Goal: Task Accomplishment & Management: Manage account settings

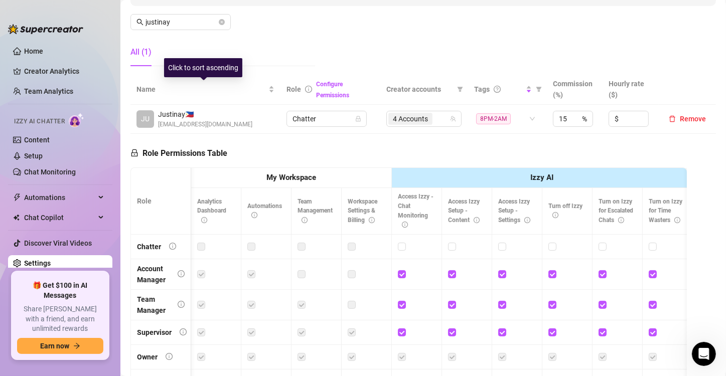
scroll to position [0, 1808]
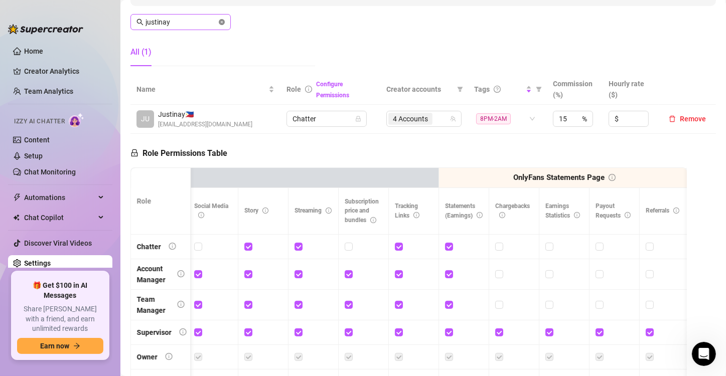
click at [221, 22] on icon "close-circle" at bounding box center [222, 22] width 6 height 6
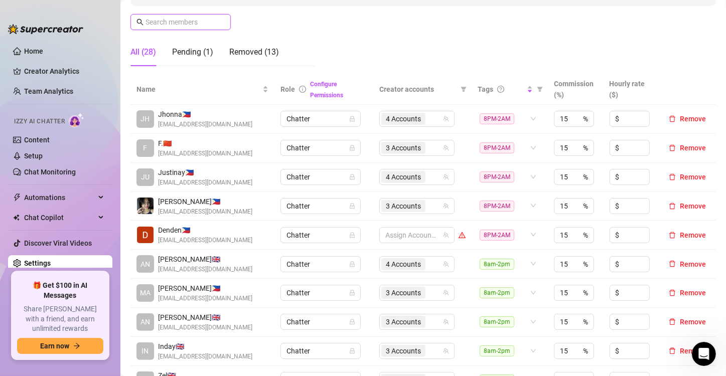
click at [192, 22] on input "text" at bounding box center [180, 22] width 71 height 11
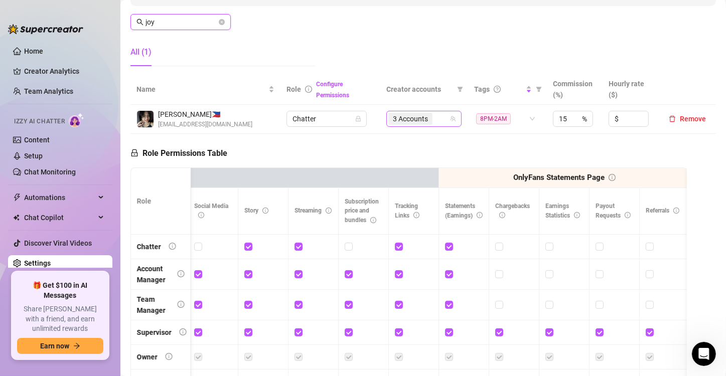
click at [442, 120] on div "3 Accounts" at bounding box center [418, 119] width 61 height 14
type input "joy"
click at [437, 118] on div "3 Accounts" at bounding box center [418, 119] width 61 height 14
type input "v"
type input "[PERSON_NAME]"
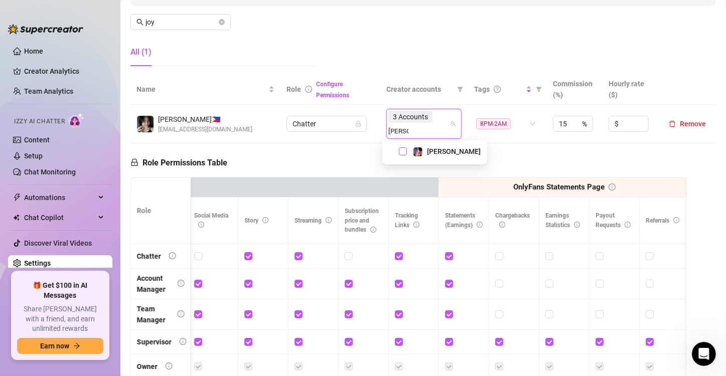
click at [402, 150] on span "Select tree node" at bounding box center [403, 151] width 8 height 8
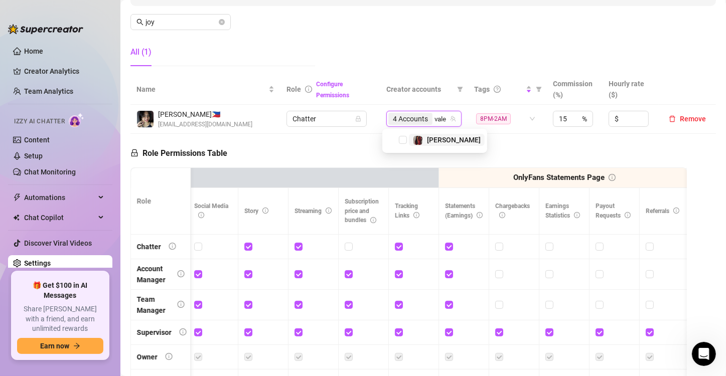
type input "valen"
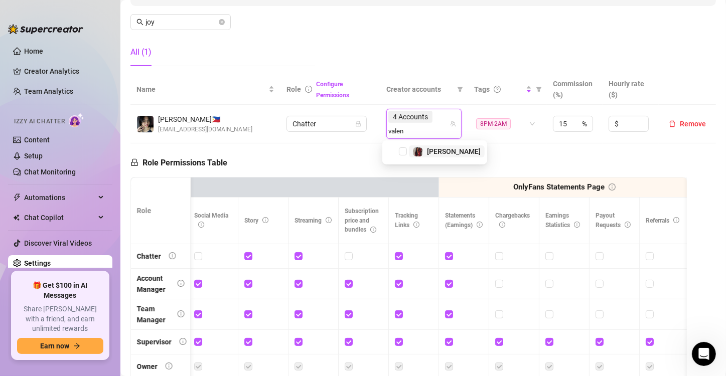
click at [402, 150] on span "Select tree node" at bounding box center [403, 151] width 8 height 8
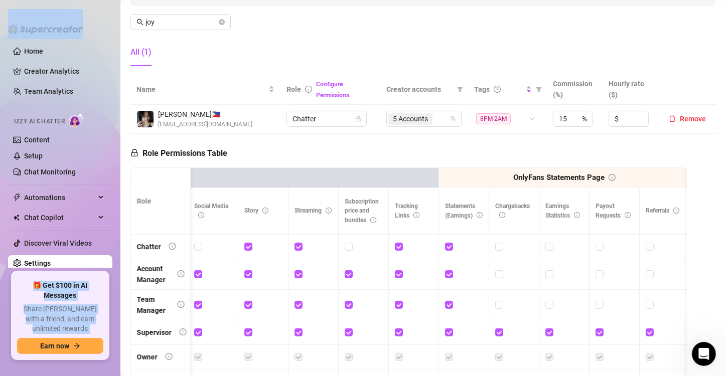
drag, startPoint x: 169, startPoint y: 14, endPoint x: 108, endPoint y: 12, distance: 61.2
click at [108, 12] on div "Home Creator Analytics Team Analytics Izzy AI Chatter Content Setup Chat Monito…" at bounding box center [363, 188] width 726 height 376
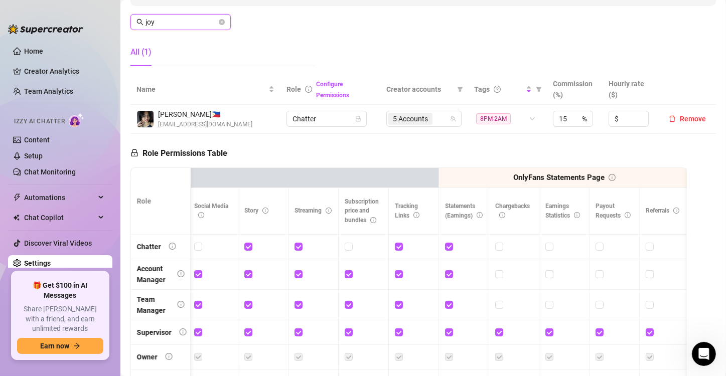
drag, startPoint x: 166, startPoint y: 23, endPoint x: 55, endPoint y: 12, distance: 112.4
click at [55, 12] on div "Home Creator Analytics Team Analytics Izzy AI Chatter Content Setup Chat Monito…" at bounding box center [363, 188] width 726 height 376
click at [435, 118] on div "3 Accounts" at bounding box center [418, 119] width 61 height 14
type input "shey"
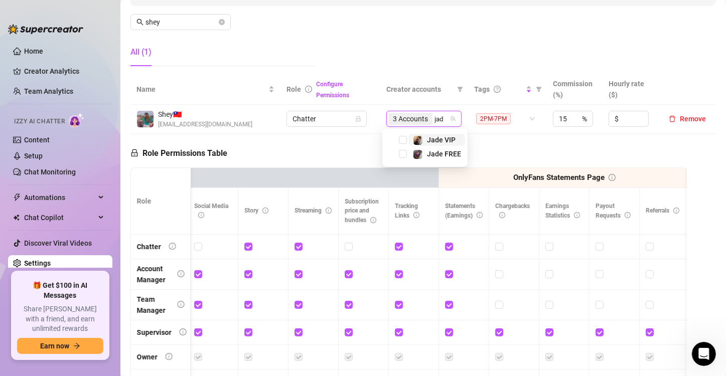
type input "jade"
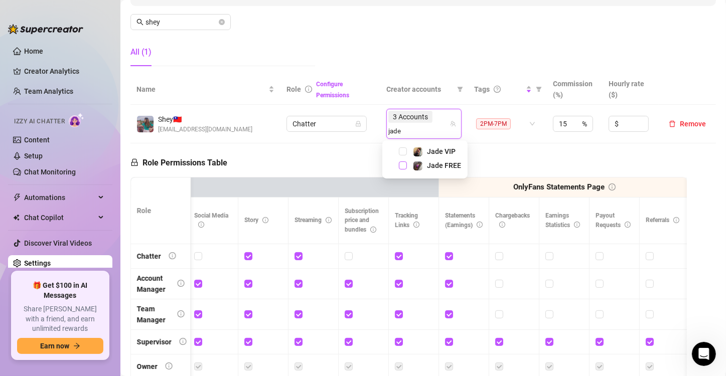
click at [404, 165] on span "Select tree node" at bounding box center [403, 165] width 8 height 8
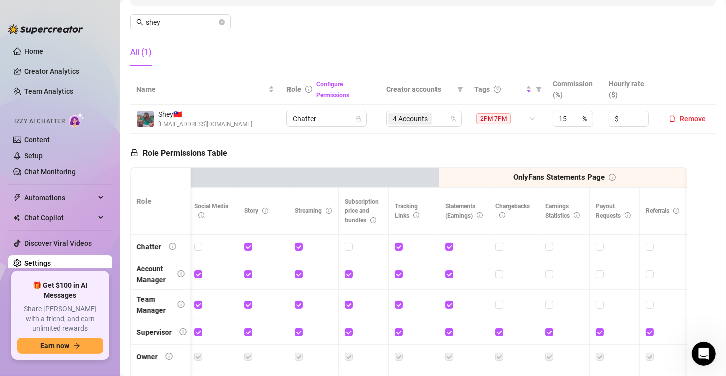
click at [330, 147] on div "Role Permissions Table Role My Workspace Izzy AI OnlyFans Side Menu OnlyFans Ch…" at bounding box center [408, 276] width 556 height 285
click at [220, 21] on icon "close-circle" at bounding box center [222, 22] width 6 height 6
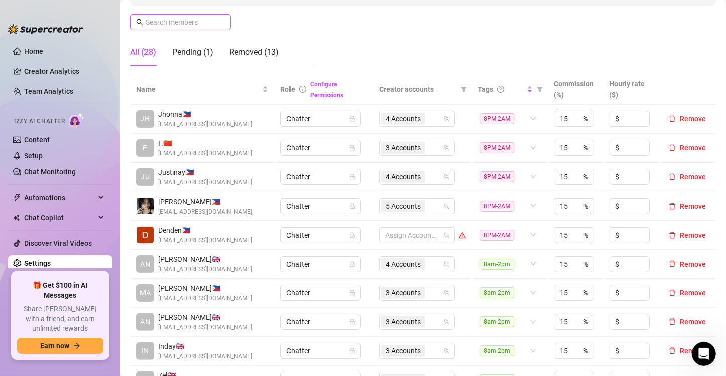
click at [185, 24] on input "text" at bounding box center [180, 22] width 71 height 11
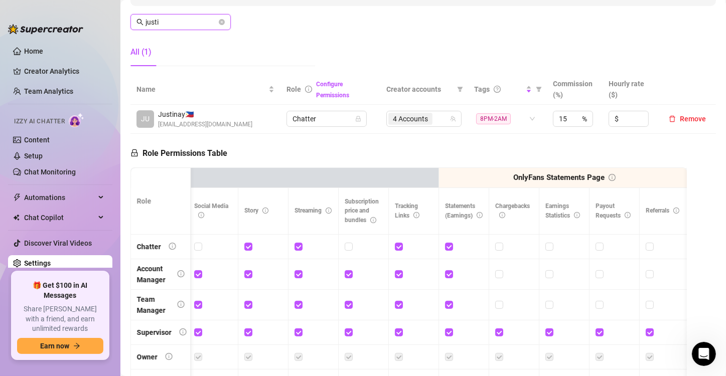
type input "[PERSON_NAME]"
click at [222, 22] on icon "close-circle" at bounding box center [222, 22] width 6 height 6
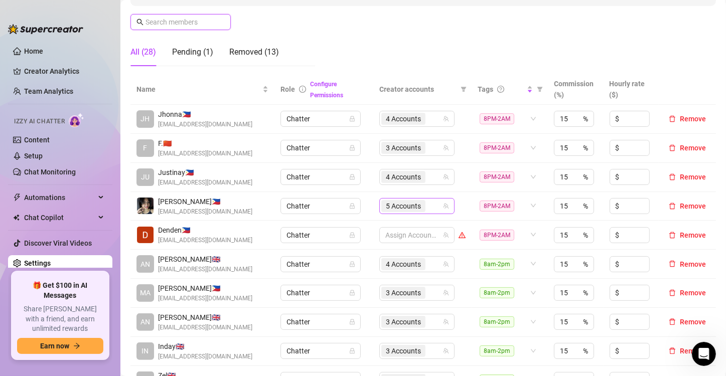
click at [406, 203] on span "5 Accounts" at bounding box center [403, 206] width 35 height 11
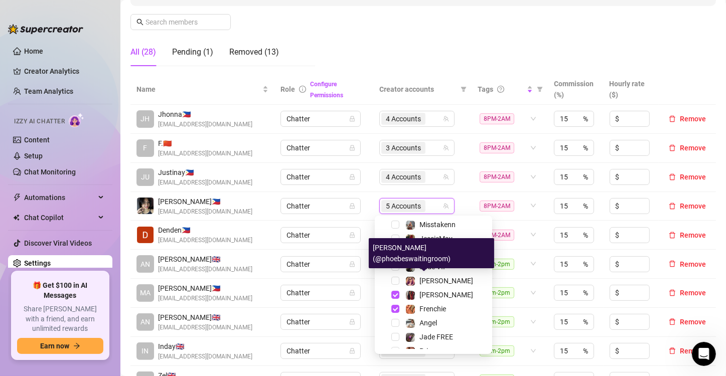
scroll to position [124, 0]
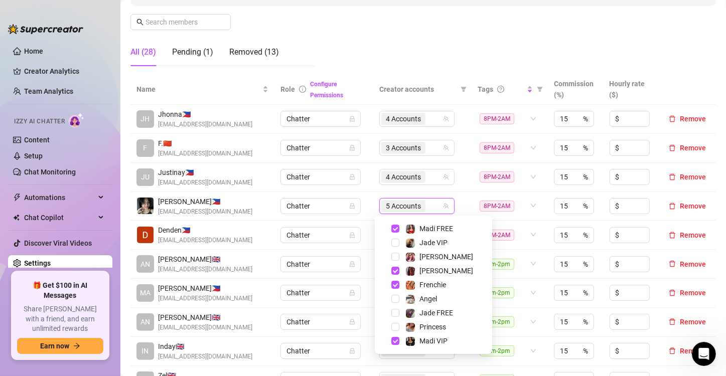
click at [362, 180] on td "Chatter" at bounding box center [323, 177] width 99 height 29
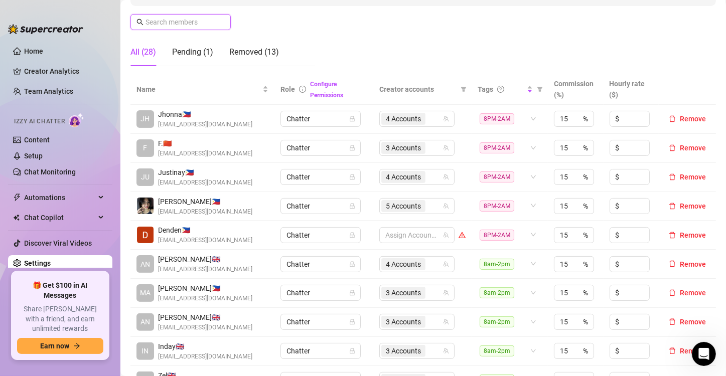
click at [160, 23] on input "text" at bounding box center [180, 22] width 71 height 11
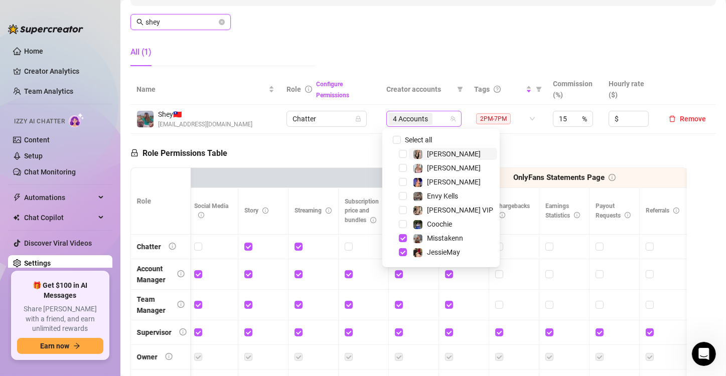
click at [411, 116] on span "4 Accounts" at bounding box center [410, 118] width 35 height 11
type input "shey"
click at [399, 136] on input "Select all" at bounding box center [397, 140] width 8 height 8
checkbox input "false"
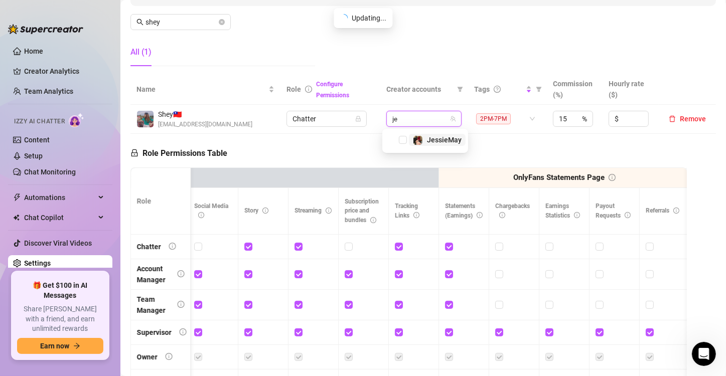
type input "jes"
click at [397, 140] on span "Select tree node" at bounding box center [395, 140] width 8 height 8
type input "mis"
click at [394, 136] on span "Select tree node" at bounding box center [395, 140] width 8 height 8
type input "rin"
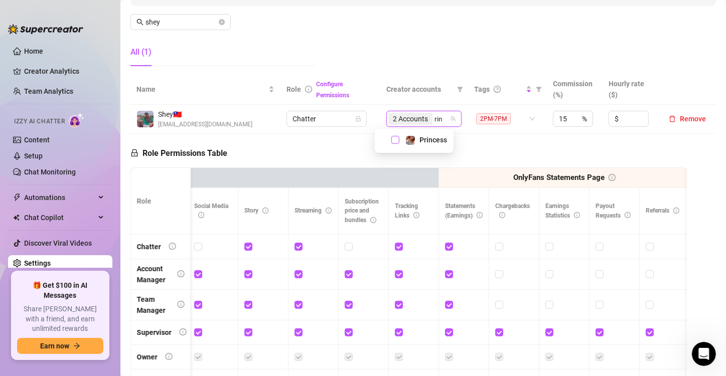
click at [393, 139] on span "Select tree node" at bounding box center [395, 140] width 8 height 8
type input "e"
type input "jade"
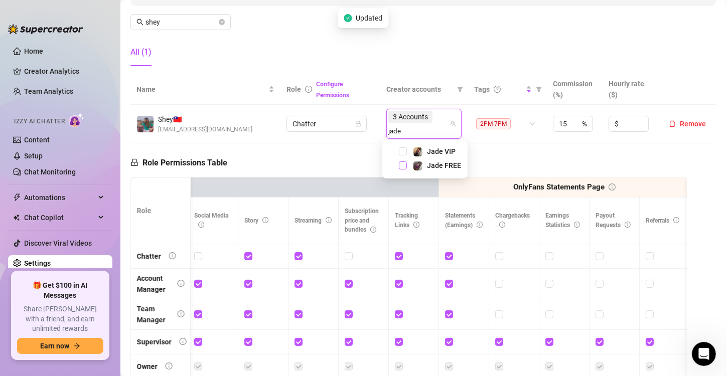
click at [401, 166] on span "Select tree node" at bounding box center [403, 165] width 8 height 8
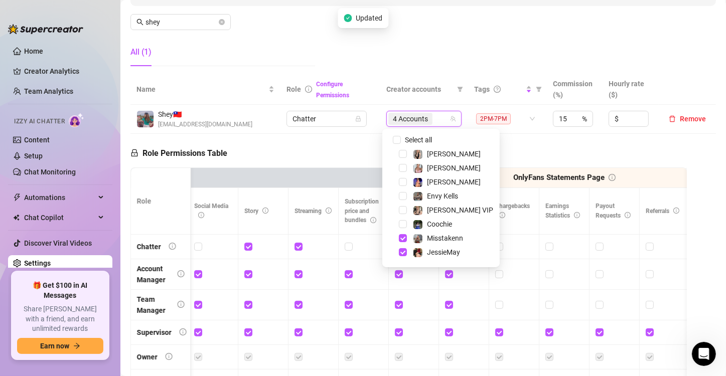
click at [318, 148] on div "Role Permissions Table Role My Workspace Izzy AI OnlyFans Side Menu OnlyFans Ch…" at bounding box center [408, 276] width 556 height 285
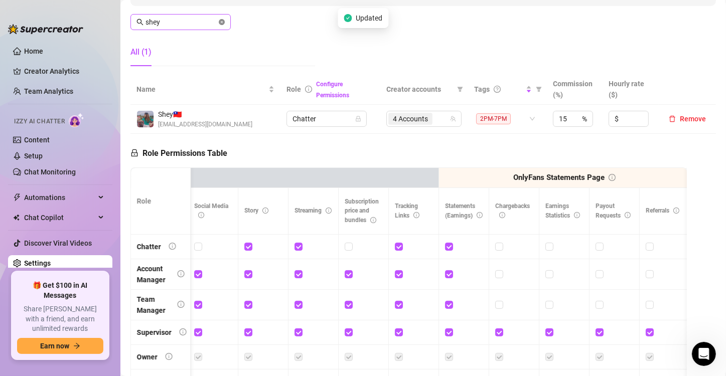
click at [220, 22] on icon "close-circle" at bounding box center [222, 22] width 6 height 6
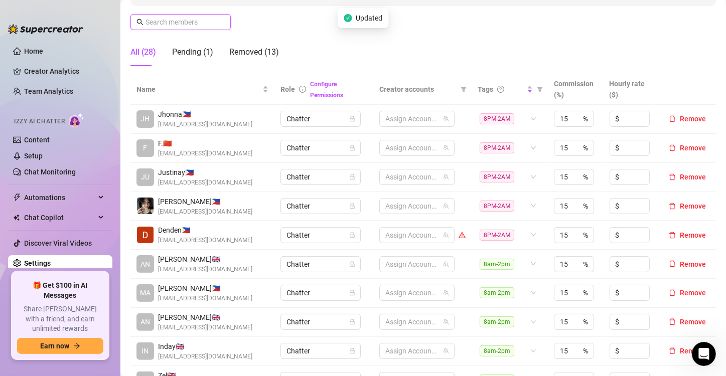
click at [189, 20] on input "text" at bounding box center [180, 22] width 71 height 11
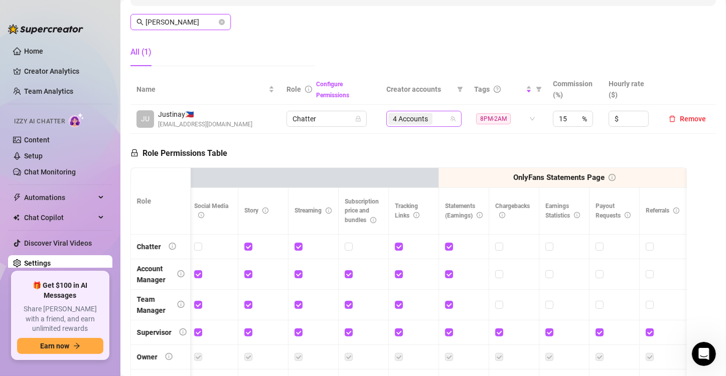
type input "[PERSON_NAME]"
